Goal: Information Seeking & Learning: Learn about a topic

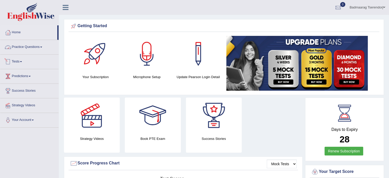
click at [49, 46] on link "Practice Questions" at bounding box center [29, 46] width 58 height 13
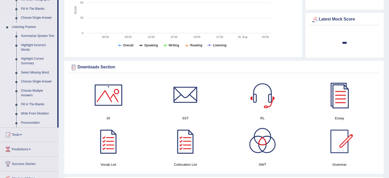
scroll to position [205, 0]
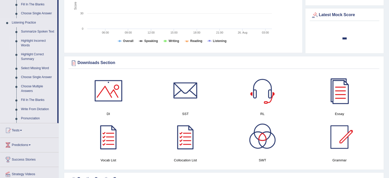
click at [30, 40] on link "Highlight Incorrect Words" at bounding box center [38, 43] width 39 height 14
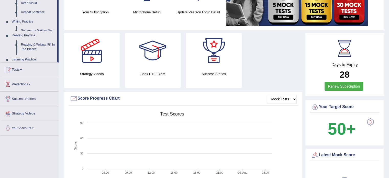
scroll to position [65, 0]
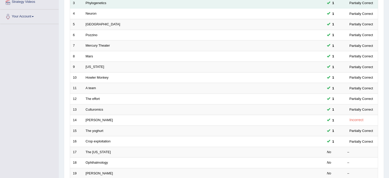
scroll to position [128, 0]
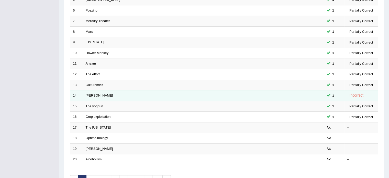
click at [91, 95] on link "[PERSON_NAME]" at bounding box center [99, 95] width 27 height 4
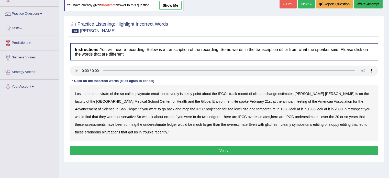
scroll to position [51, 0]
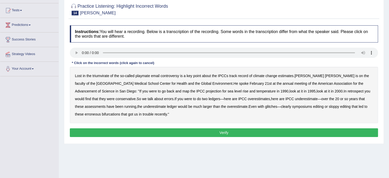
click at [145, 76] on b "playmate" at bounding box center [143, 76] width 15 height 4
click at [359, 106] on b "led" at bounding box center [361, 106] width 5 height 4
click at [206, 131] on button "Verify" at bounding box center [224, 132] width 308 height 9
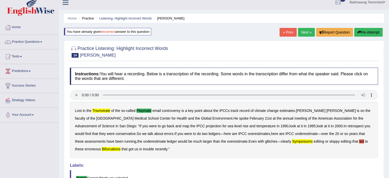
scroll to position [0, 0]
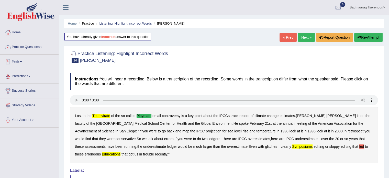
click at [301, 38] on link "Next »" at bounding box center [306, 37] width 17 height 9
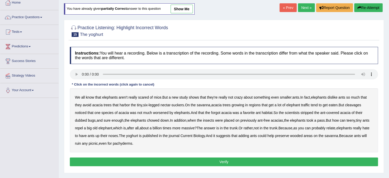
scroll to position [51, 0]
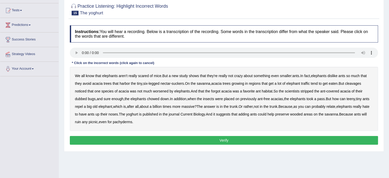
click at [361, 83] on b "cleavages" at bounding box center [353, 83] width 16 height 4
click at [352, 104] on b "elephants" at bounding box center [344, 106] width 16 height 4
click at [138, 113] on b "yoghurt" at bounding box center [132, 114] width 12 height 4
click at [143, 140] on button "Verify" at bounding box center [224, 140] width 308 height 9
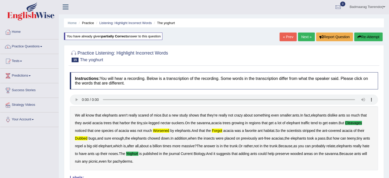
scroll to position [0, 0]
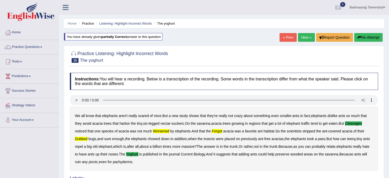
click at [300, 37] on link "Next »" at bounding box center [306, 37] width 17 height 9
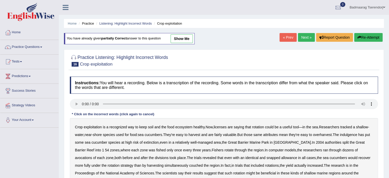
click at [304, 38] on link "Next »" at bounding box center [306, 37] width 17 height 9
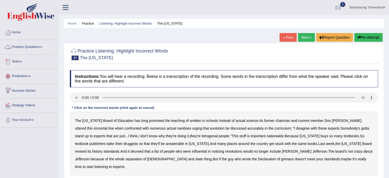
click at [28, 48] on link "Practice Questions" at bounding box center [29, 46] width 58 height 13
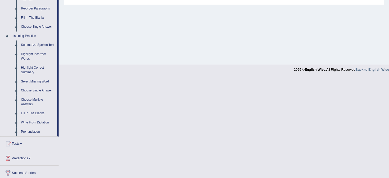
scroll to position [205, 0]
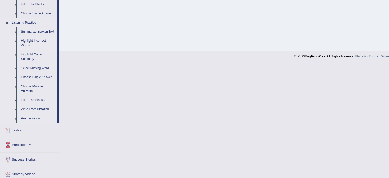
click at [26, 41] on link "Highlight Incorrect Words" at bounding box center [38, 43] width 39 height 14
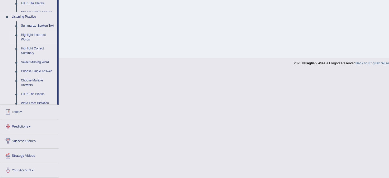
scroll to position [91, 0]
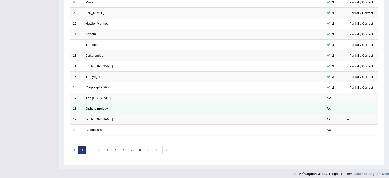
scroll to position [159, 0]
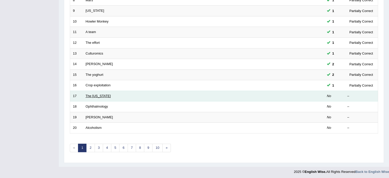
click at [89, 95] on link "The Texas" at bounding box center [98, 96] width 25 height 4
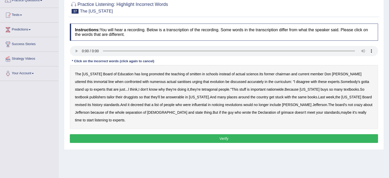
scroll to position [51, 0]
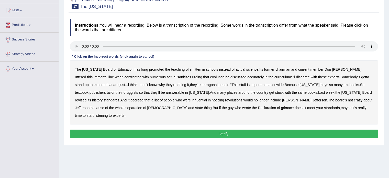
click at [190, 69] on b "smitten" at bounding box center [196, 69] width 12 height 4
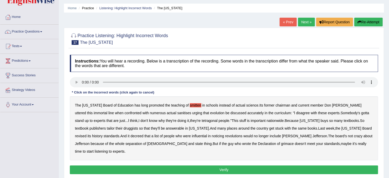
scroll to position [0, 0]
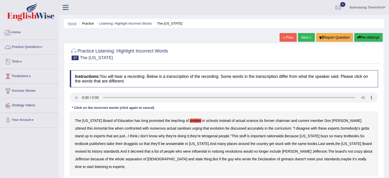
click at [68, 23] on link "Home" at bounding box center [72, 23] width 9 height 4
